Goal: Task Accomplishment & Management: Manage account settings

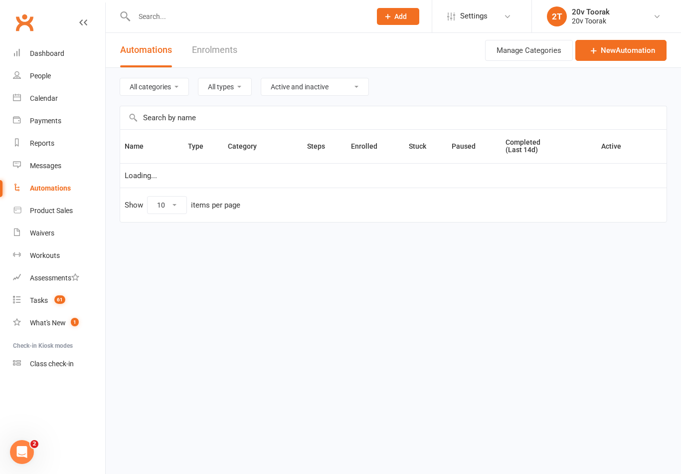
select select "100"
click at [20, 161] on icon at bounding box center [17, 165] width 8 height 8
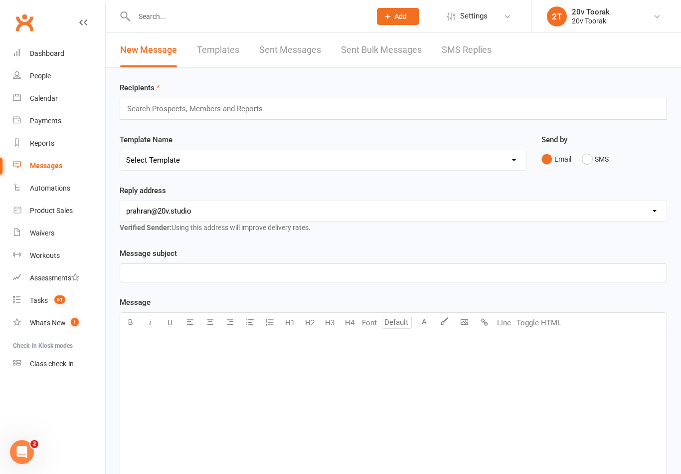
click at [471, 46] on link "SMS Replies" at bounding box center [467, 50] width 50 height 34
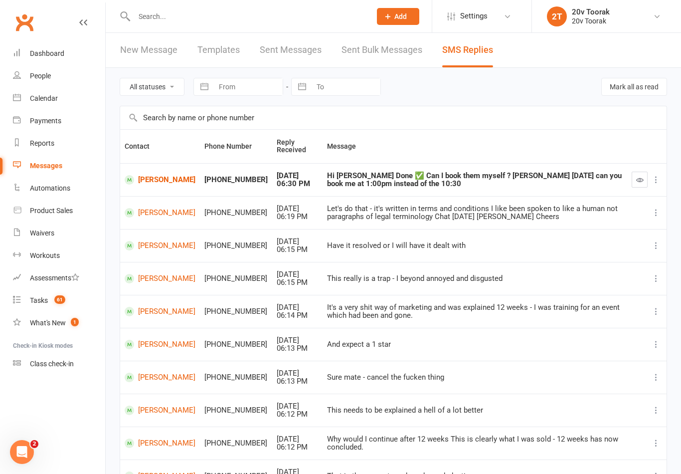
click at [30, 97] on div "Calendar" at bounding box center [44, 98] width 28 height 8
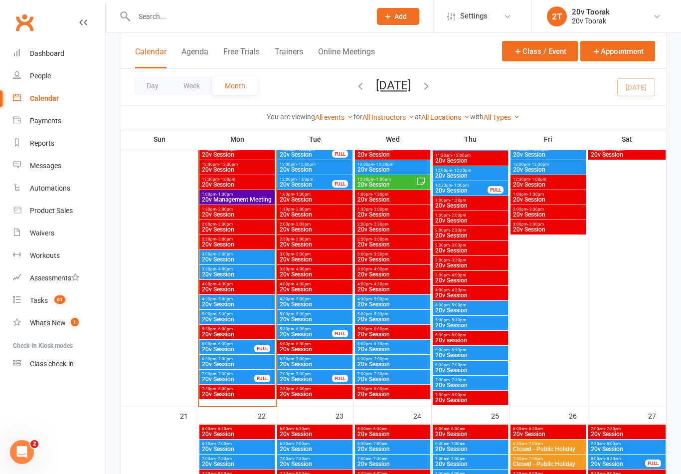
scroll to position [1148, 0]
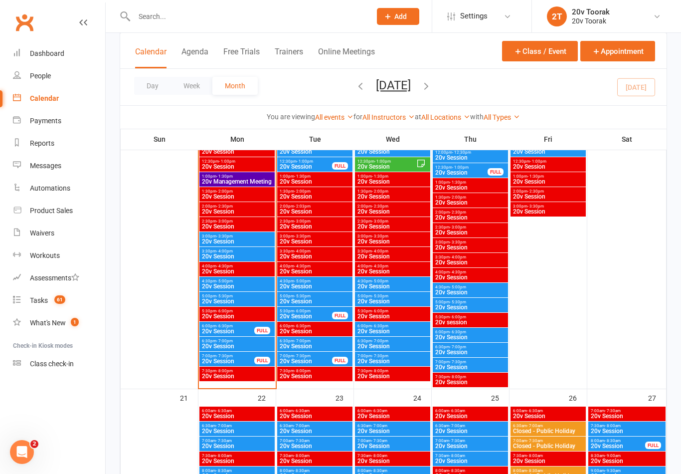
click at [231, 356] on span "- 7:30pm" at bounding box center [224, 356] width 16 height 4
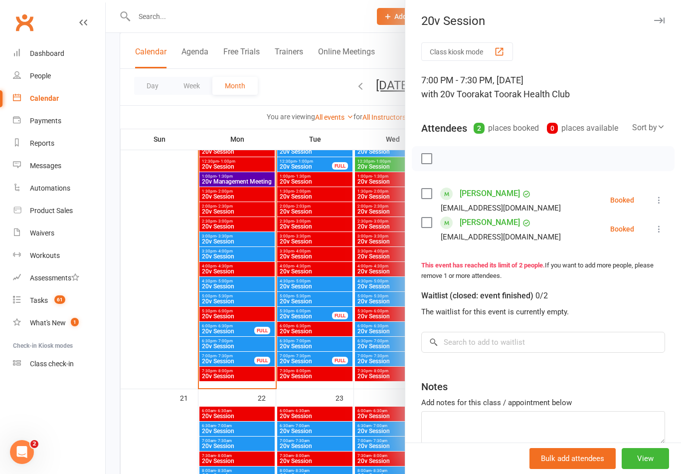
click at [660, 198] on icon at bounding box center [659, 200] width 10 height 10
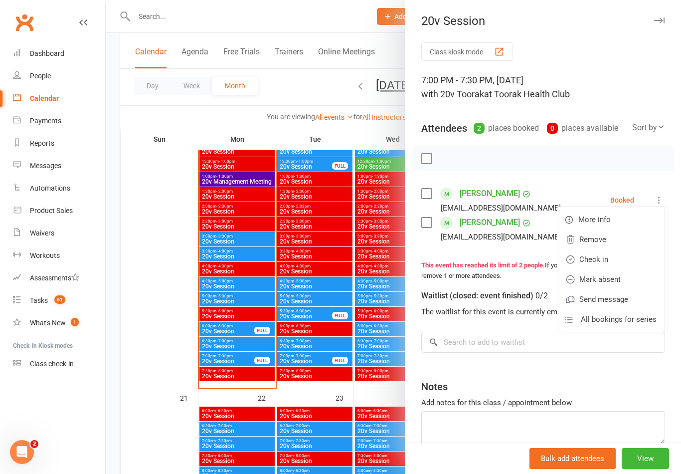
click at [610, 262] on link "Check in" at bounding box center [611, 259] width 107 height 20
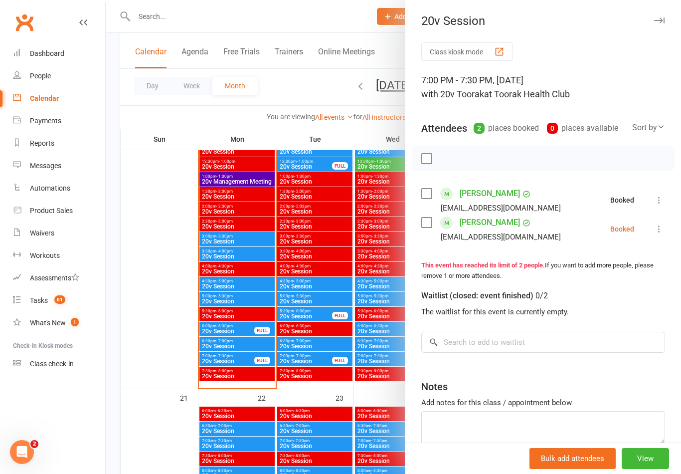
click at [663, 231] on icon at bounding box center [659, 229] width 10 height 10
click at [610, 286] on link "Check in" at bounding box center [611, 288] width 107 height 20
click at [254, 352] on div at bounding box center [394, 237] width 576 height 474
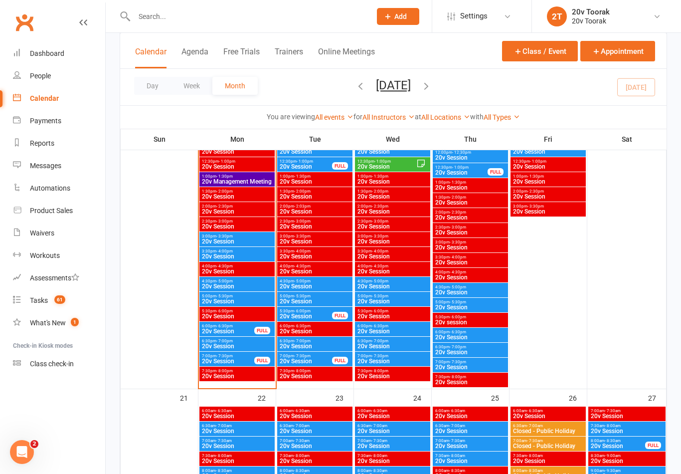
click at [228, 348] on span "20v Session" at bounding box center [237, 346] width 71 height 6
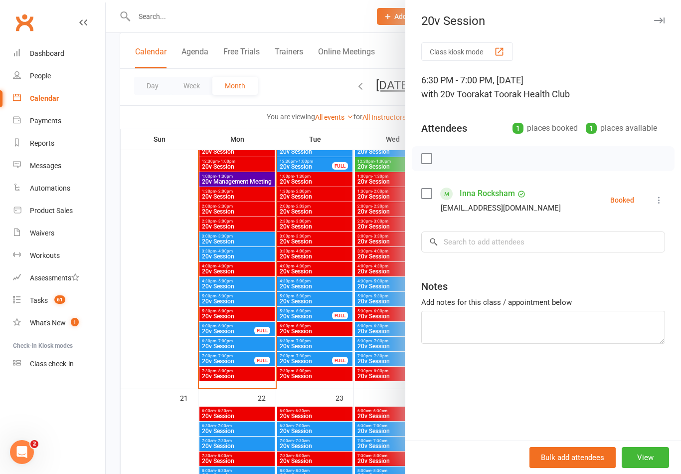
click at [658, 202] on icon at bounding box center [659, 200] width 10 height 10
click at [617, 255] on link "Check in" at bounding box center [611, 259] width 107 height 20
click at [290, 372] on div at bounding box center [394, 237] width 576 height 474
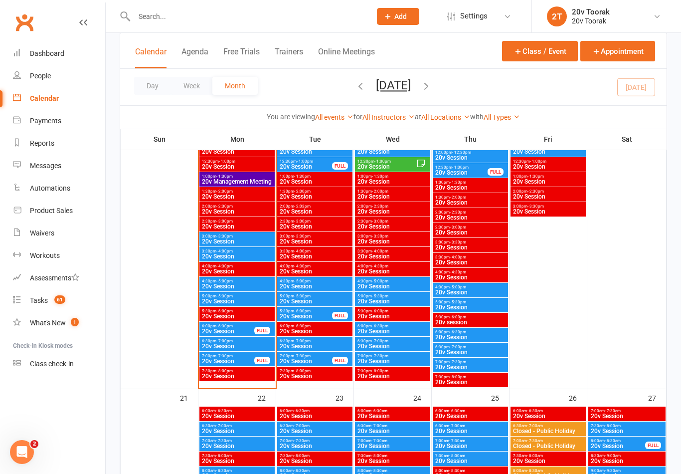
click at [241, 326] on span "6:00pm - 6:30pm" at bounding box center [228, 326] width 53 height 4
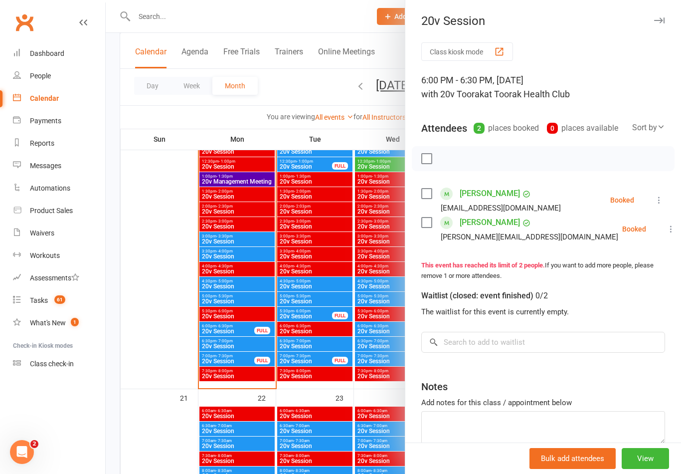
click at [654, 201] on button at bounding box center [659, 200] width 12 height 12
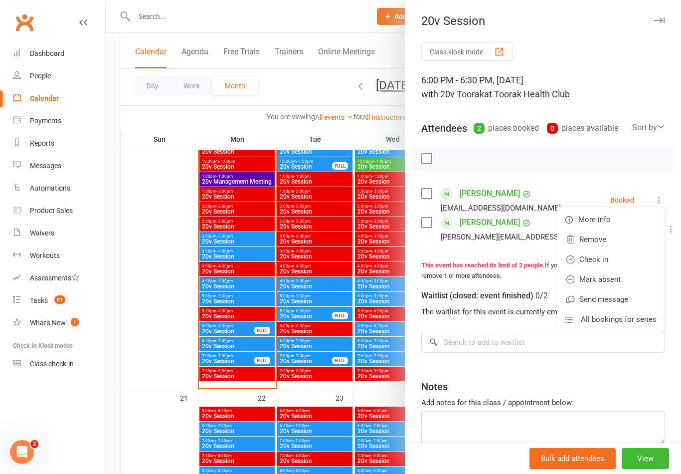
click at [606, 255] on link "Check in" at bounding box center [611, 259] width 107 height 20
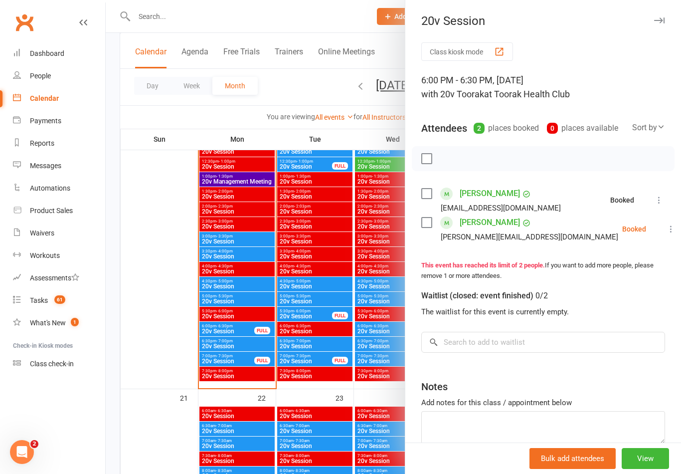
click at [666, 232] on icon at bounding box center [671, 229] width 10 height 10
click at [601, 286] on link "Check in" at bounding box center [623, 288] width 107 height 20
click at [219, 363] on div at bounding box center [394, 237] width 576 height 474
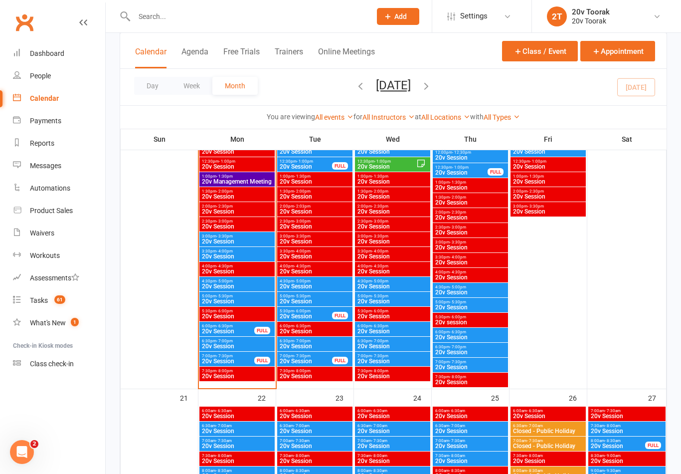
scroll to position [1167, 0]
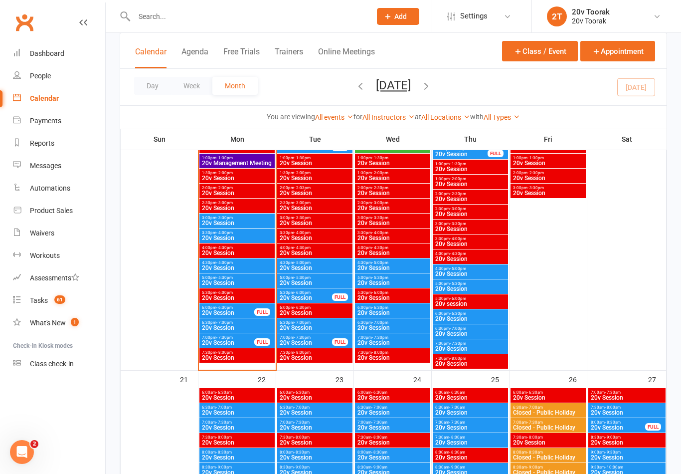
click at [37, 72] on div "People" at bounding box center [40, 76] width 21 height 8
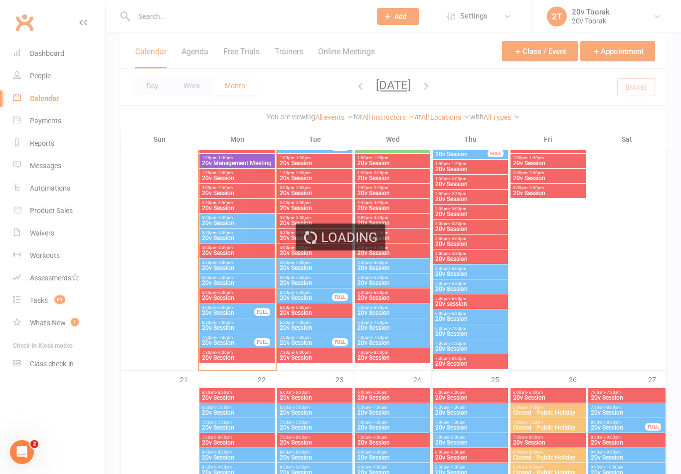
select select "100"
